Goal: Task Accomplishment & Management: Manage account settings

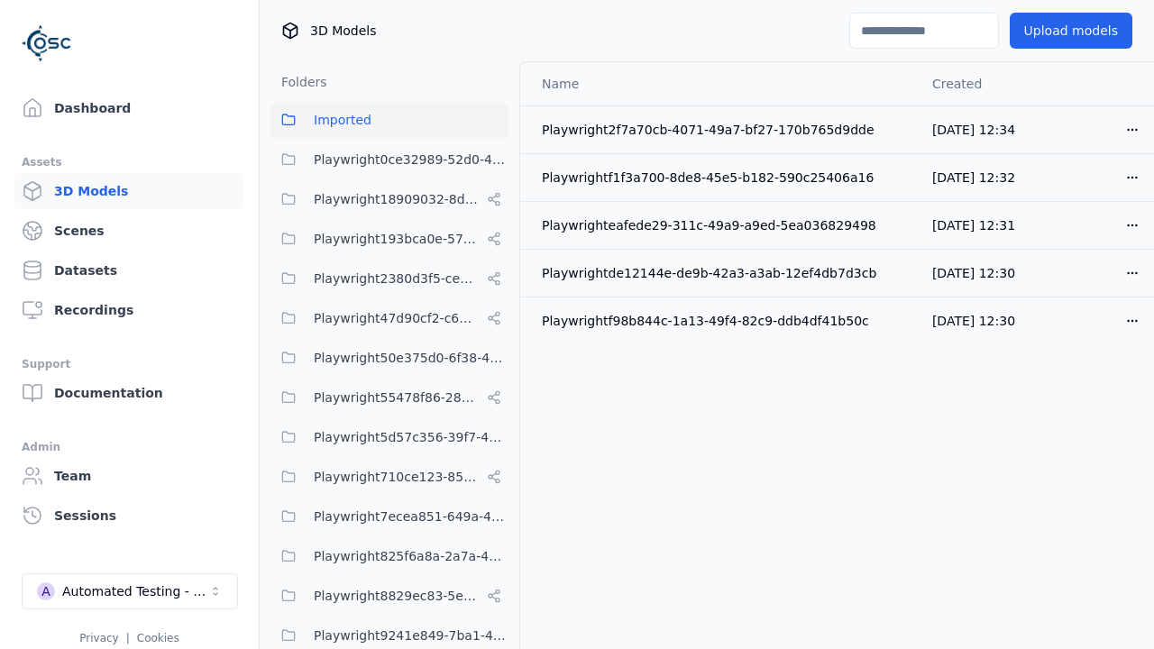
scroll to position [711, 0]
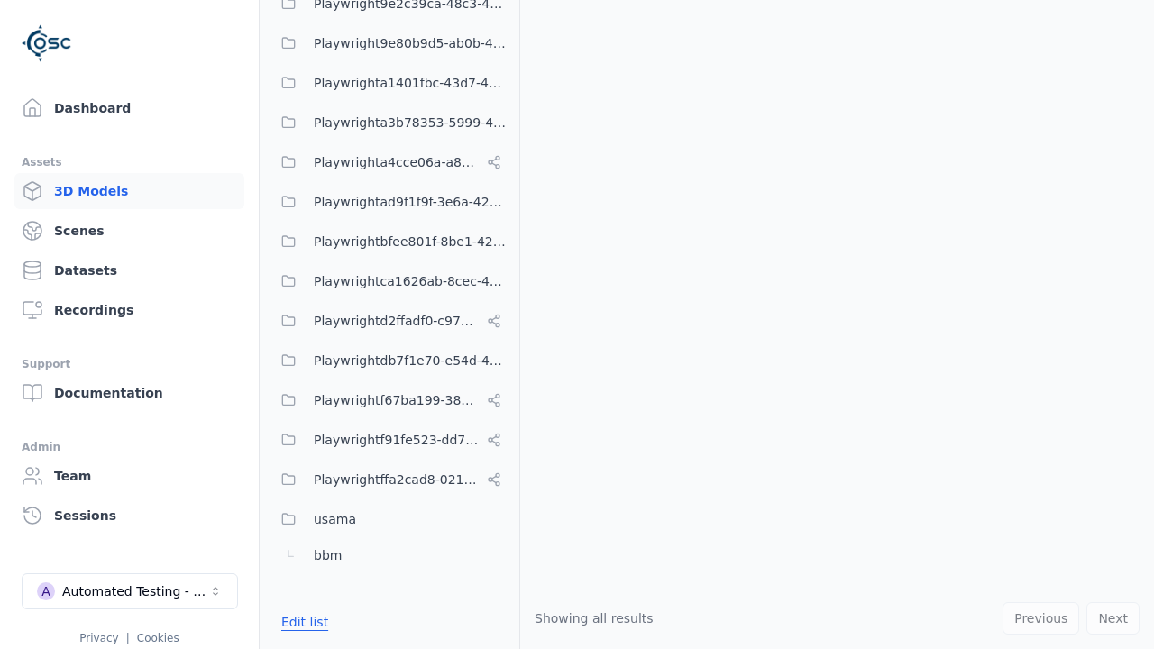
click at [301, 622] on button "Edit list" at bounding box center [304, 622] width 68 height 32
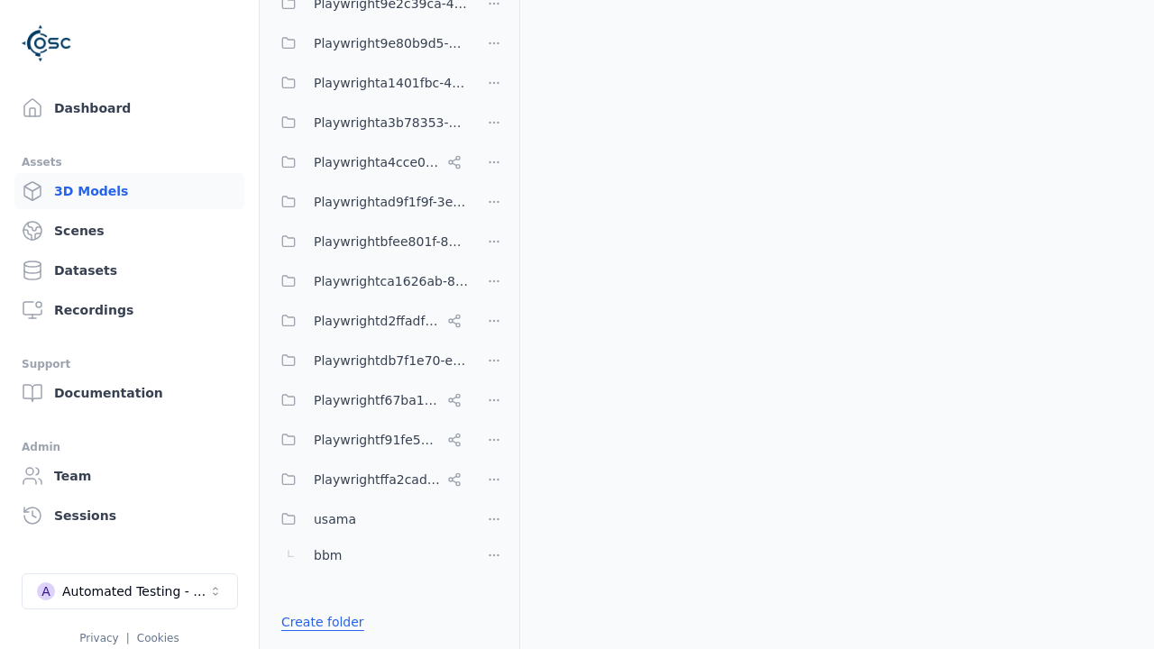
click at [316, 622] on link "Create folder" at bounding box center [322, 622] width 83 height 18
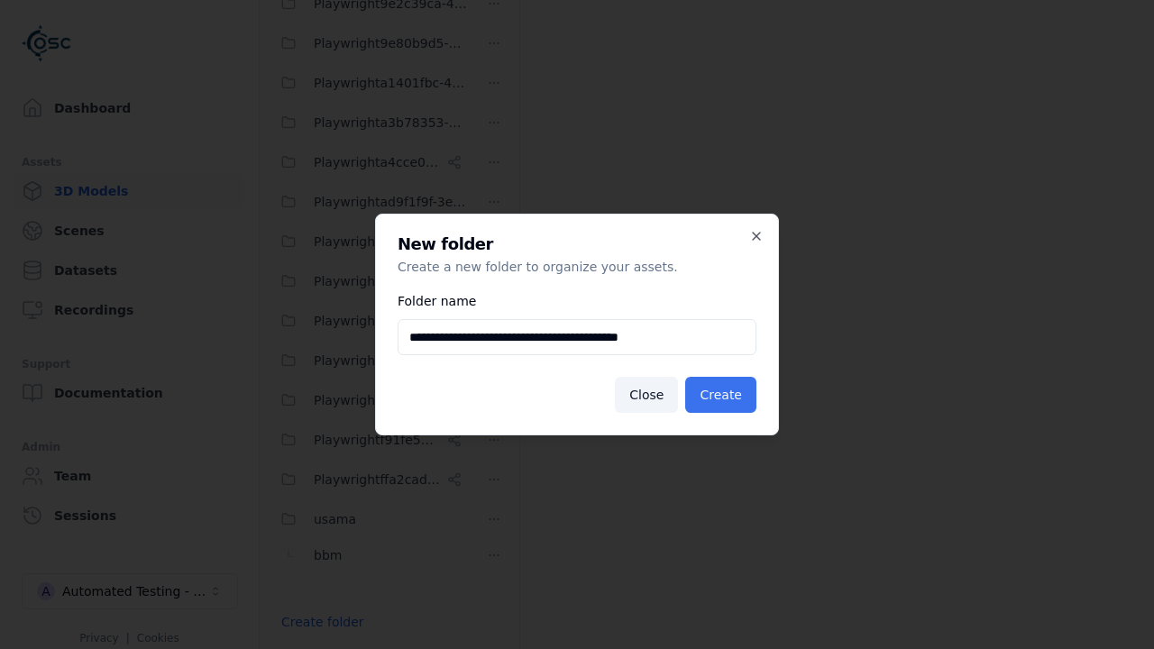
type input "**********"
click at [724, 395] on button "Create" at bounding box center [720, 395] width 71 height 36
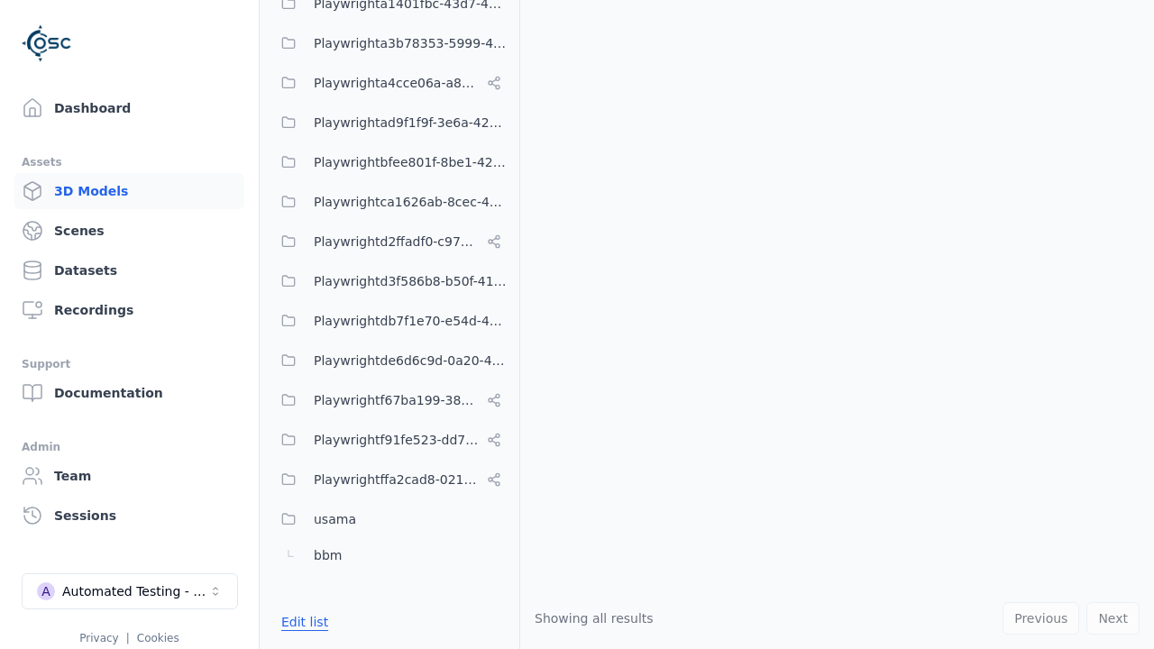
click at [301, 622] on button "Edit list" at bounding box center [304, 622] width 68 height 32
